Goal: Communication & Community: Answer question/provide support

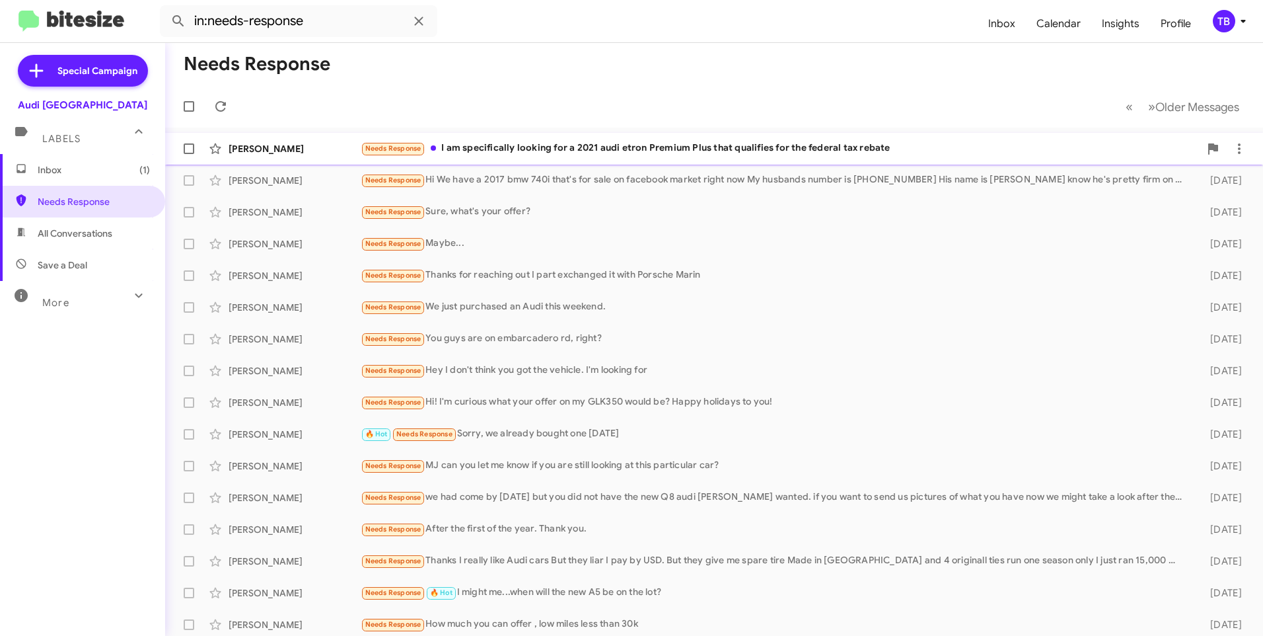
click at [484, 155] on div "Needs Response I am specifically looking for a 2021 audi etron Premium Plus tha…" at bounding box center [780, 148] width 839 height 15
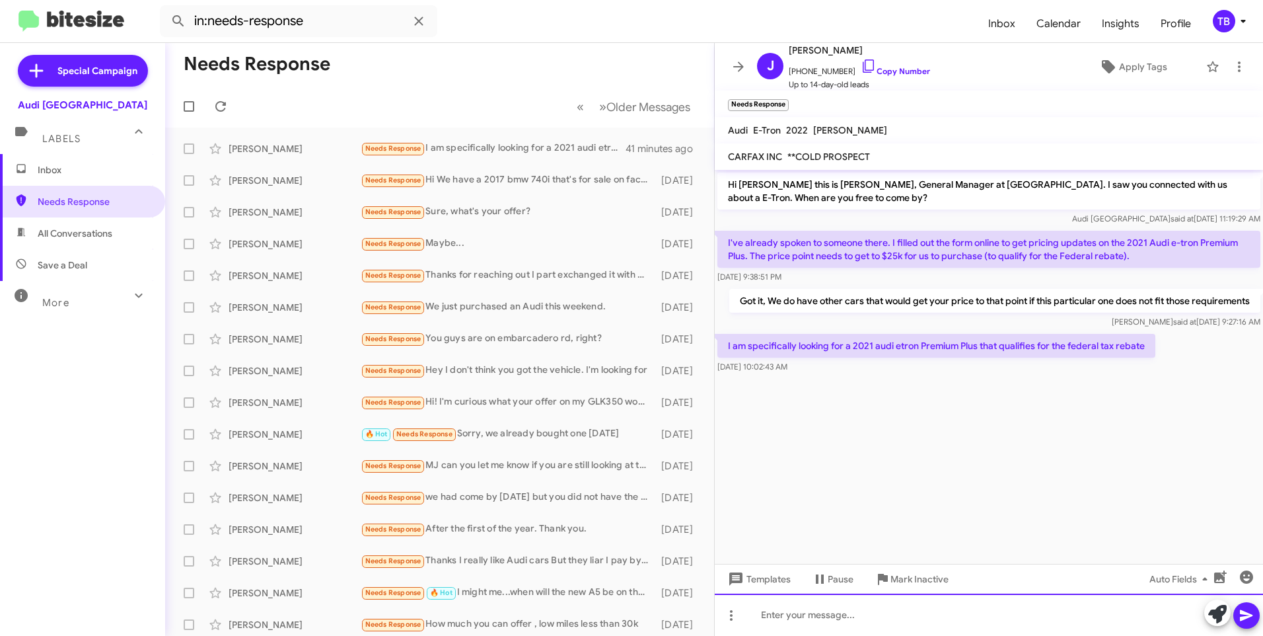
click at [900, 616] on div at bounding box center [989, 614] width 548 height 42
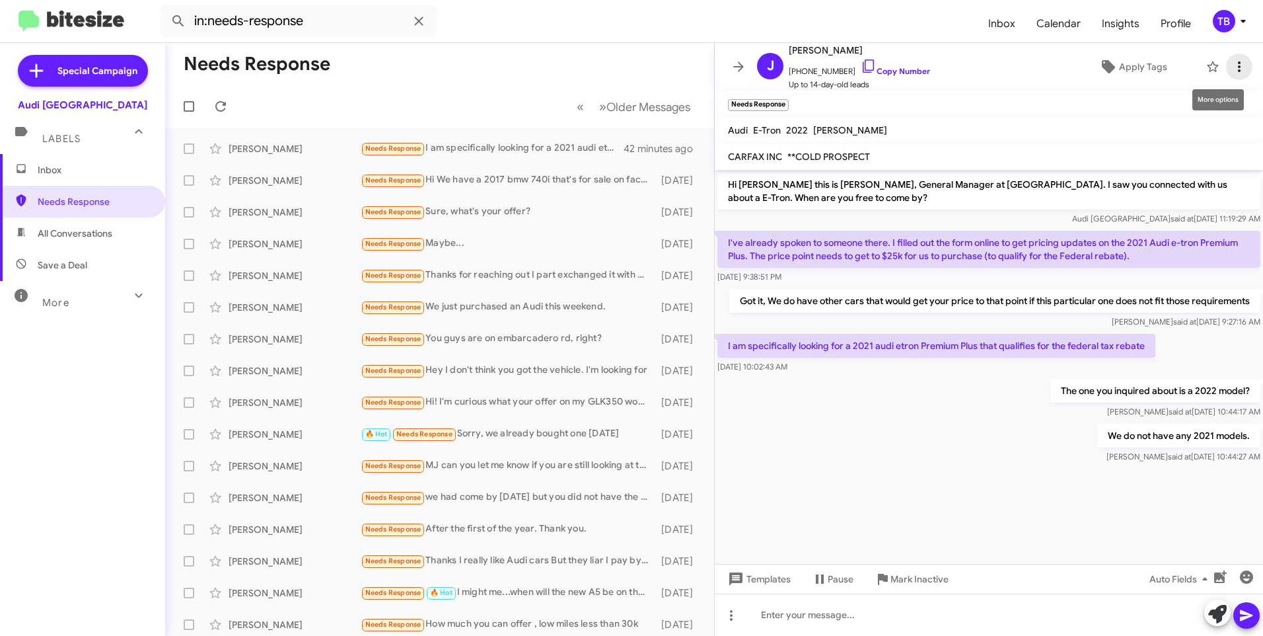
click at [1235, 67] on icon at bounding box center [1239, 67] width 16 height 16
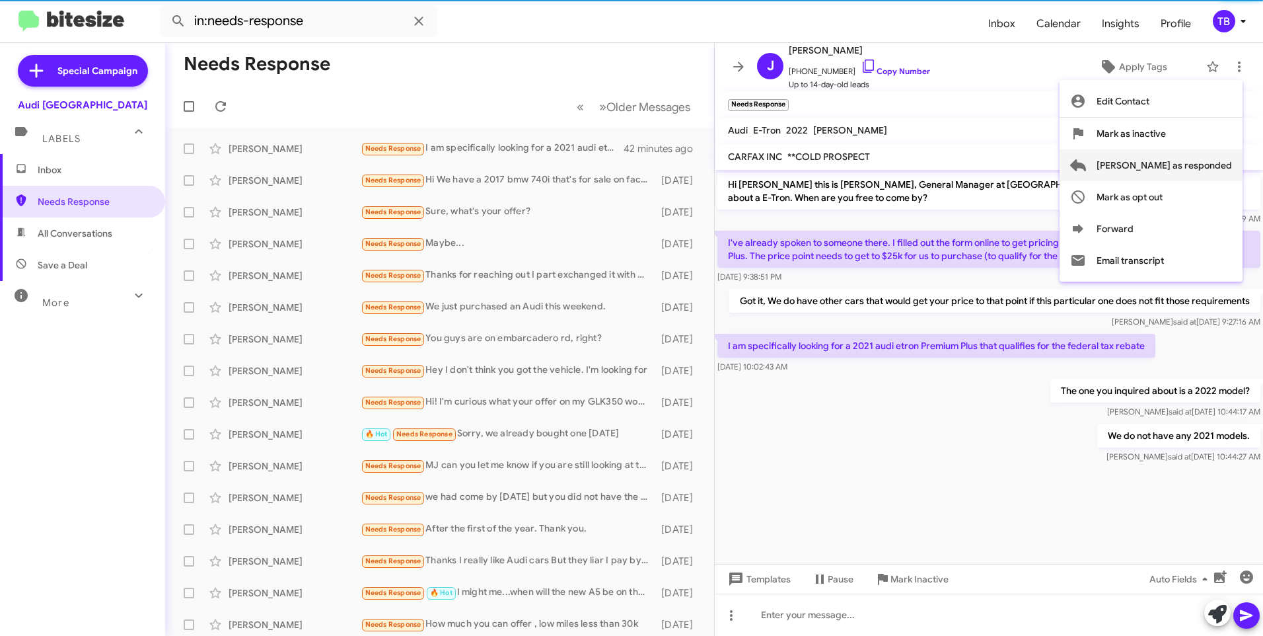
click at [1216, 172] on span "Mark as responded" at bounding box center [1164, 165] width 135 height 32
